Goal: Find contact information: Find contact information

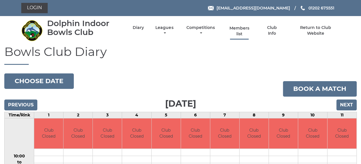
click at [238, 31] on link "Members list" at bounding box center [239, 31] width 26 height 11
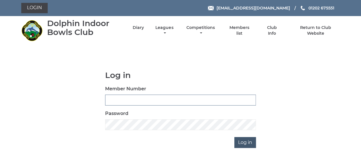
type input "3008"
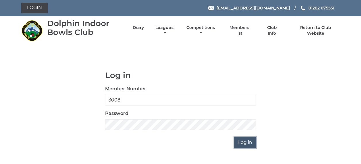
click at [247, 143] on input "Log in" at bounding box center [246, 142] width 22 height 11
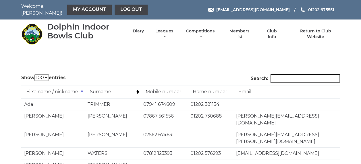
select select "100"
click at [287, 74] on input "Search:" at bounding box center [306, 78] width 70 height 9
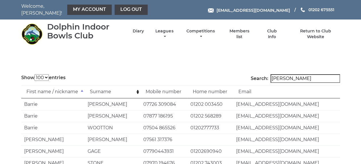
type input "[PERSON_NAME]"
click at [252, 8] on span "[EMAIL_ADDRESS][DOMAIN_NAME]" at bounding box center [253, 10] width 74 height 5
